Goal: Information Seeking & Learning: Learn about a topic

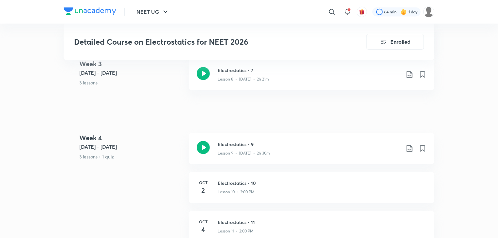
scroll to position [723, 0]
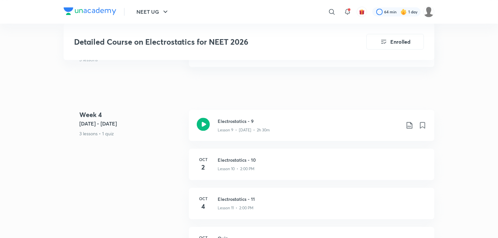
click at [440, 73] on div "NEET UG ​ 64 min 1 day Detailed Course on Electrostatics for NEET 2026 Enrolled…" at bounding box center [249, 83] width 498 height 1612
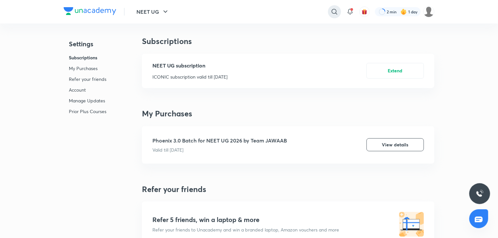
click at [337, 14] on icon at bounding box center [335, 12] width 8 height 8
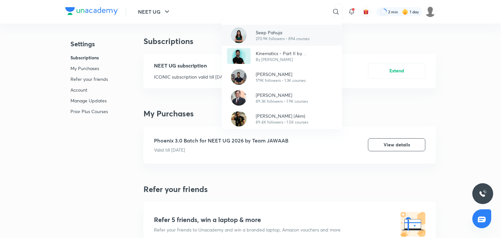
click at [305, 28] on div "Seep Pahuja 270.9K followers • 894 courses" at bounding box center [282, 35] width 120 height 21
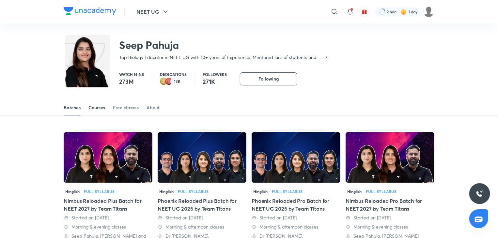
click at [100, 107] on div "Courses" at bounding box center [96, 107] width 17 height 7
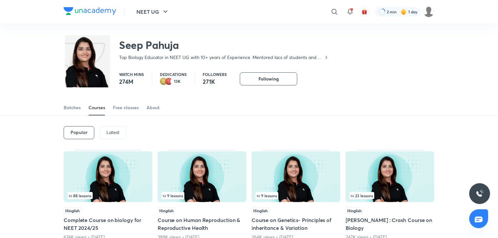
click at [115, 136] on div "Latest" at bounding box center [113, 132] width 27 height 13
click at [115, 136] on div "Latest" at bounding box center [112, 132] width 27 height 13
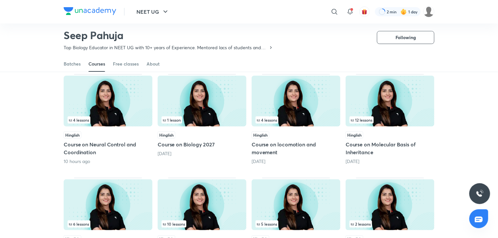
scroll to position [56, 0]
click at [268, 106] on img at bounding box center [296, 100] width 89 height 51
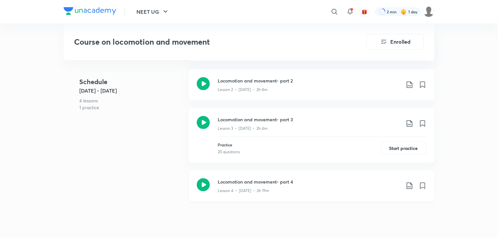
scroll to position [418, 0]
